Goal: Transaction & Acquisition: Purchase product/service

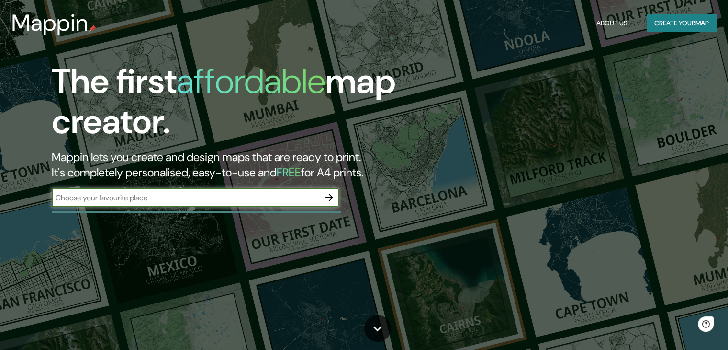
click at [220, 200] on input "text" at bounding box center [186, 197] width 268 height 11
type input "valparaiso"
click at [334, 194] on icon "button" at bounding box center [329, 197] width 11 height 11
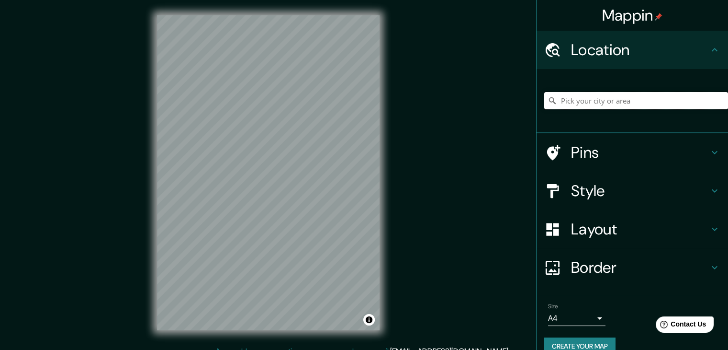
click at [566, 106] on input "Pick your city or area" at bounding box center [636, 100] width 184 height 17
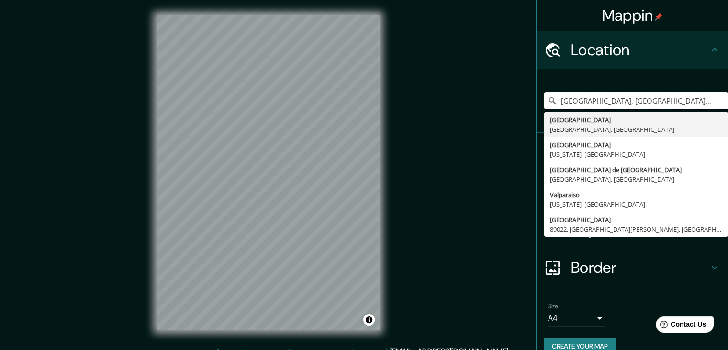
type input "[GEOGRAPHIC_DATA], [GEOGRAPHIC_DATA], [GEOGRAPHIC_DATA]"
